Goal: Find specific page/section: Find specific page/section

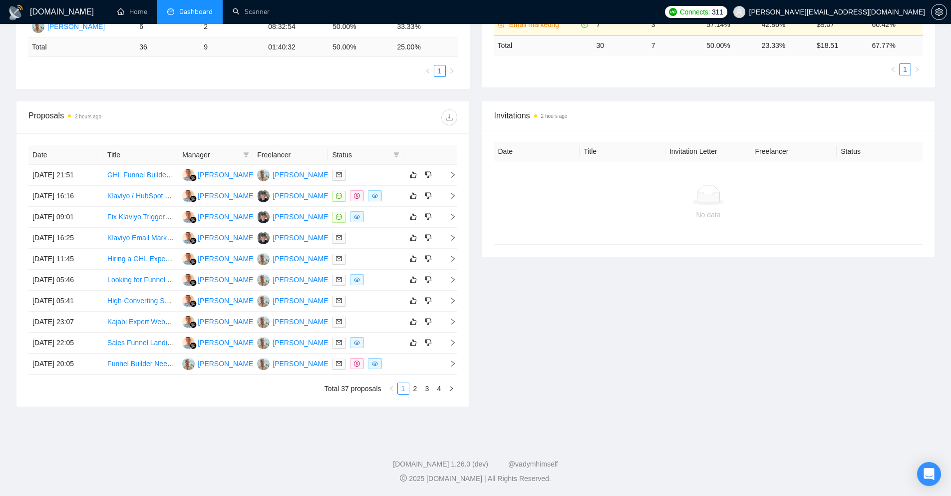
scroll to position [194, 0]
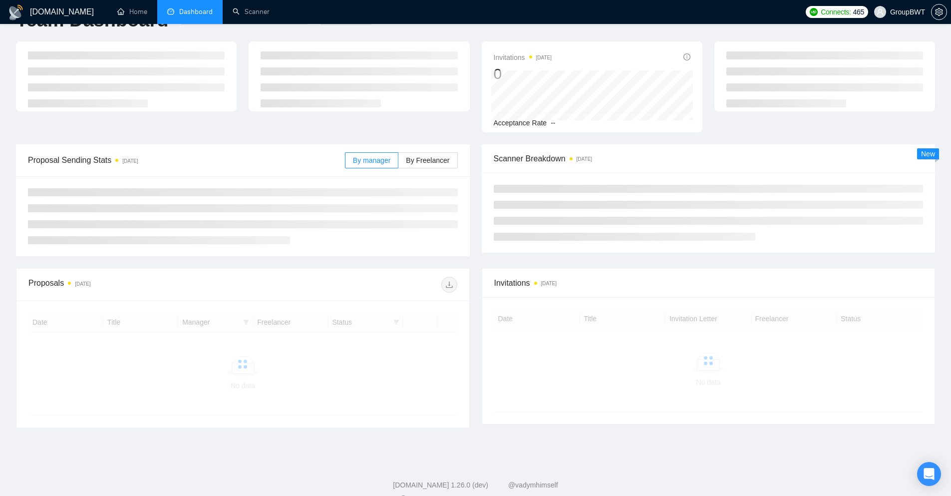
scroll to position [44, 0]
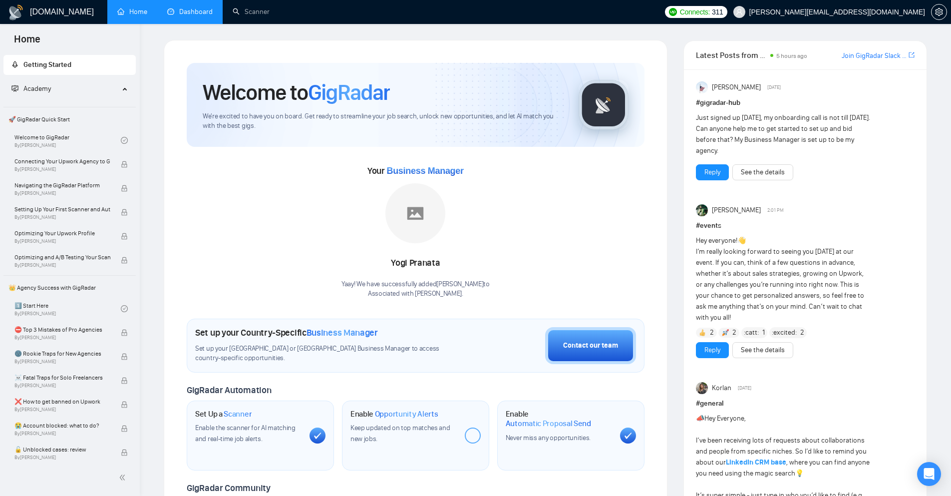
click at [187, 10] on link "Dashboard" at bounding box center [189, 11] width 45 height 8
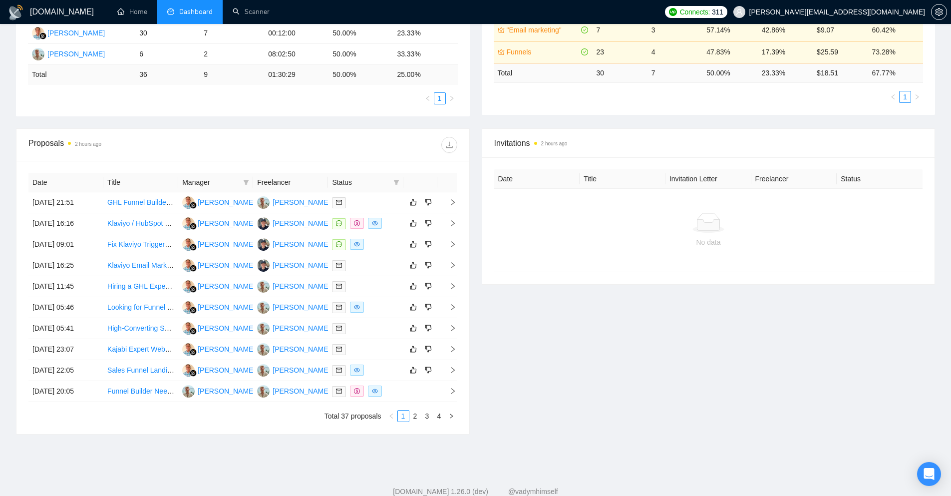
scroll to position [194, 0]
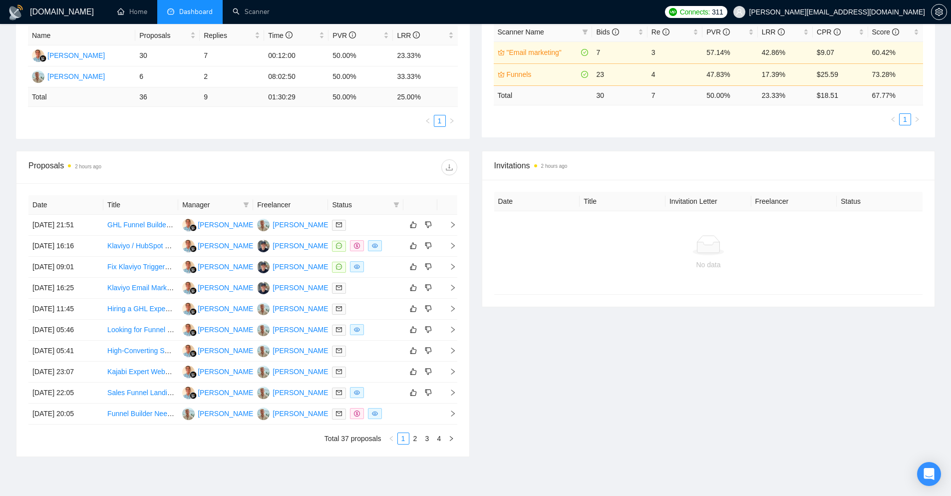
click at [592, 357] on div "Invitations 2 hours ago Date Title Invitation Letter Freelancer Status No data" at bounding box center [709, 304] width 466 height 306
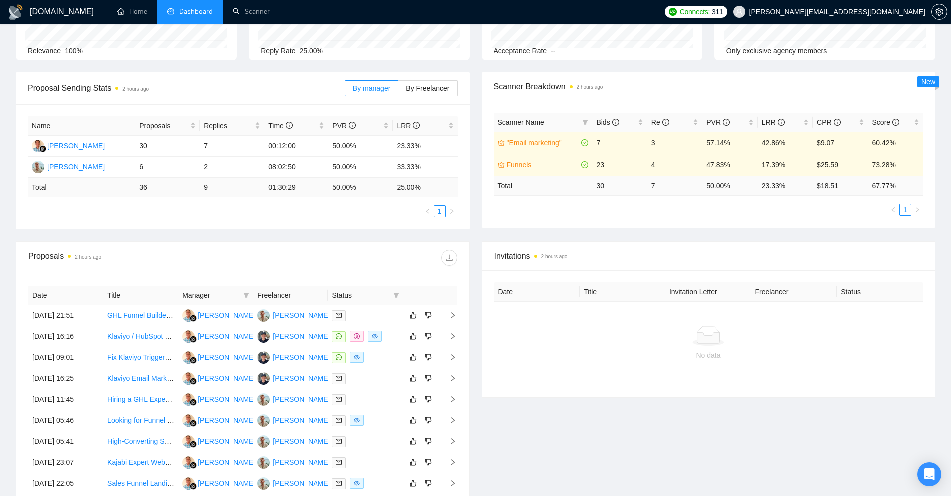
scroll to position [244, 0]
